Goal: Information Seeking & Learning: Check status

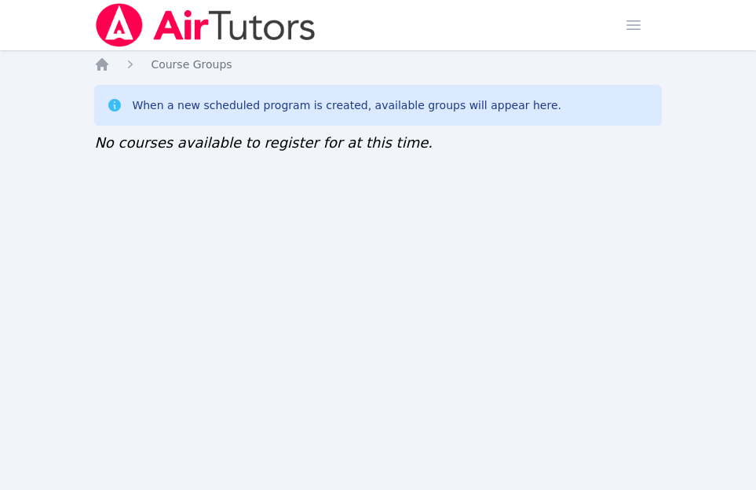
drag, startPoint x: 168, startPoint y: 92, endPoint x: 106, endPoint y: 141, distance: 78.9
click at [106, 141] on span "No courses available to register for at this time." at bounding box center [263, 142] width 339 height 16
